Goal: Check status: Check status

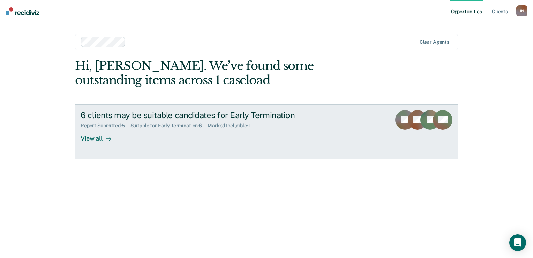
click at [94, 138] on div "View all" at bounding box center [100, 135] width 39 height 14
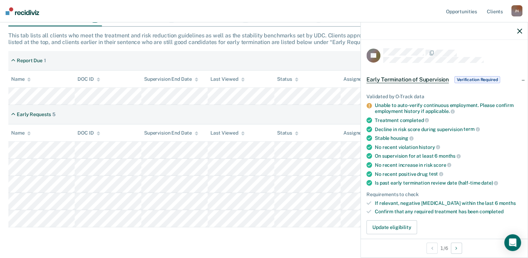
scroll to position [127, 0]
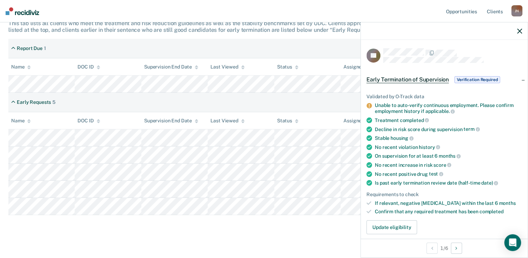
click at [522, 33] on icon "button" at bounding box center [519, 31] width 5 height 5
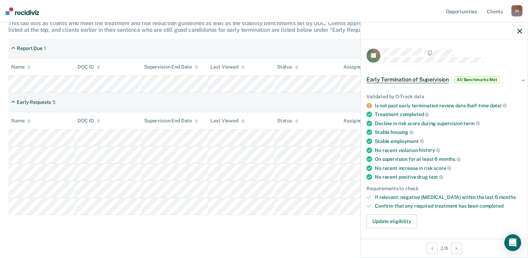
click at [521, 32] on icon "button" at bounding box center [519, 31] width 5 height 5
